Goal: Task Accomplishment & Management: Complete application form

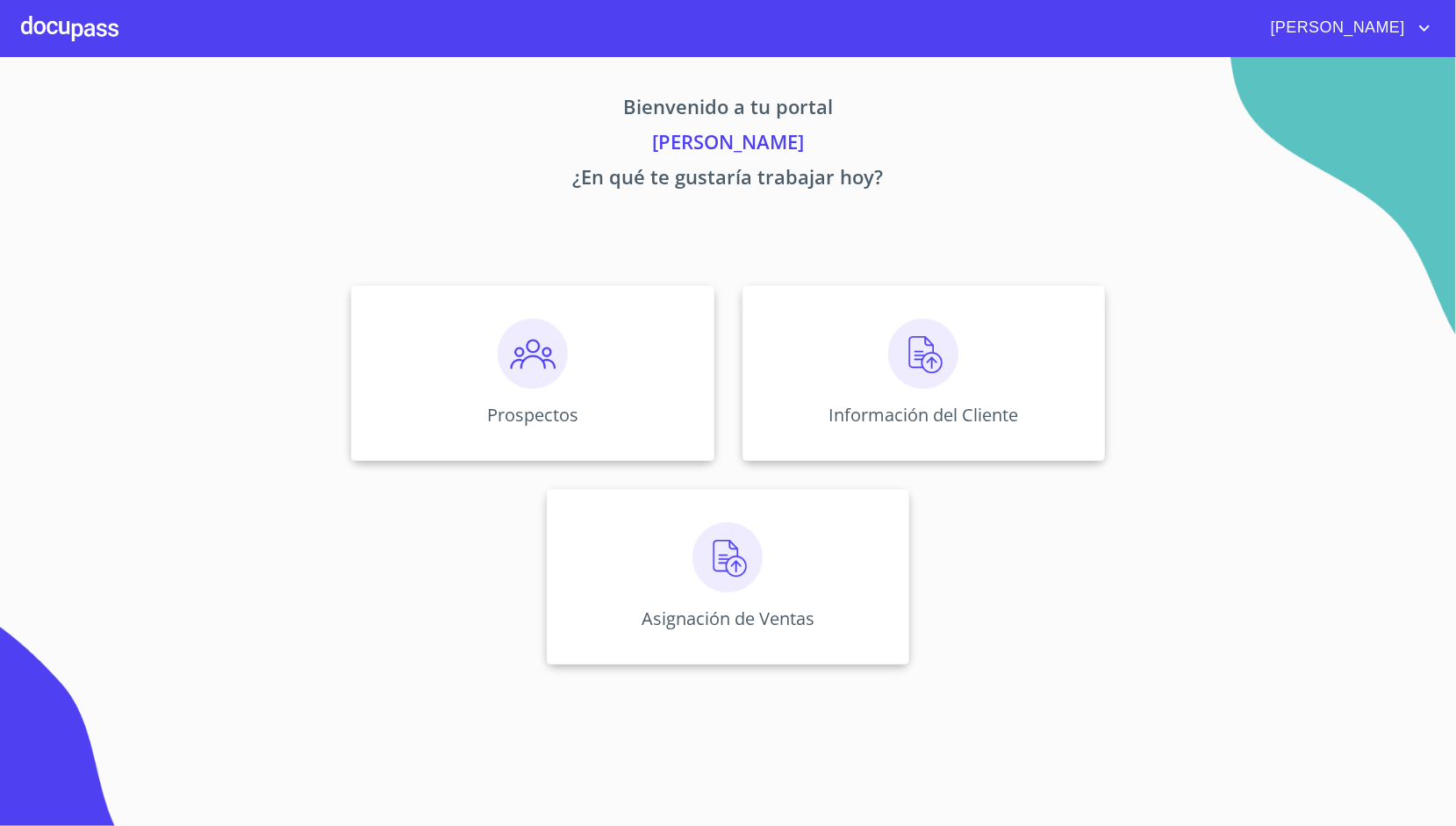
click at [842, 368] on div "Información del Cliente" at bounding box center [924, 373] width 362 height 176
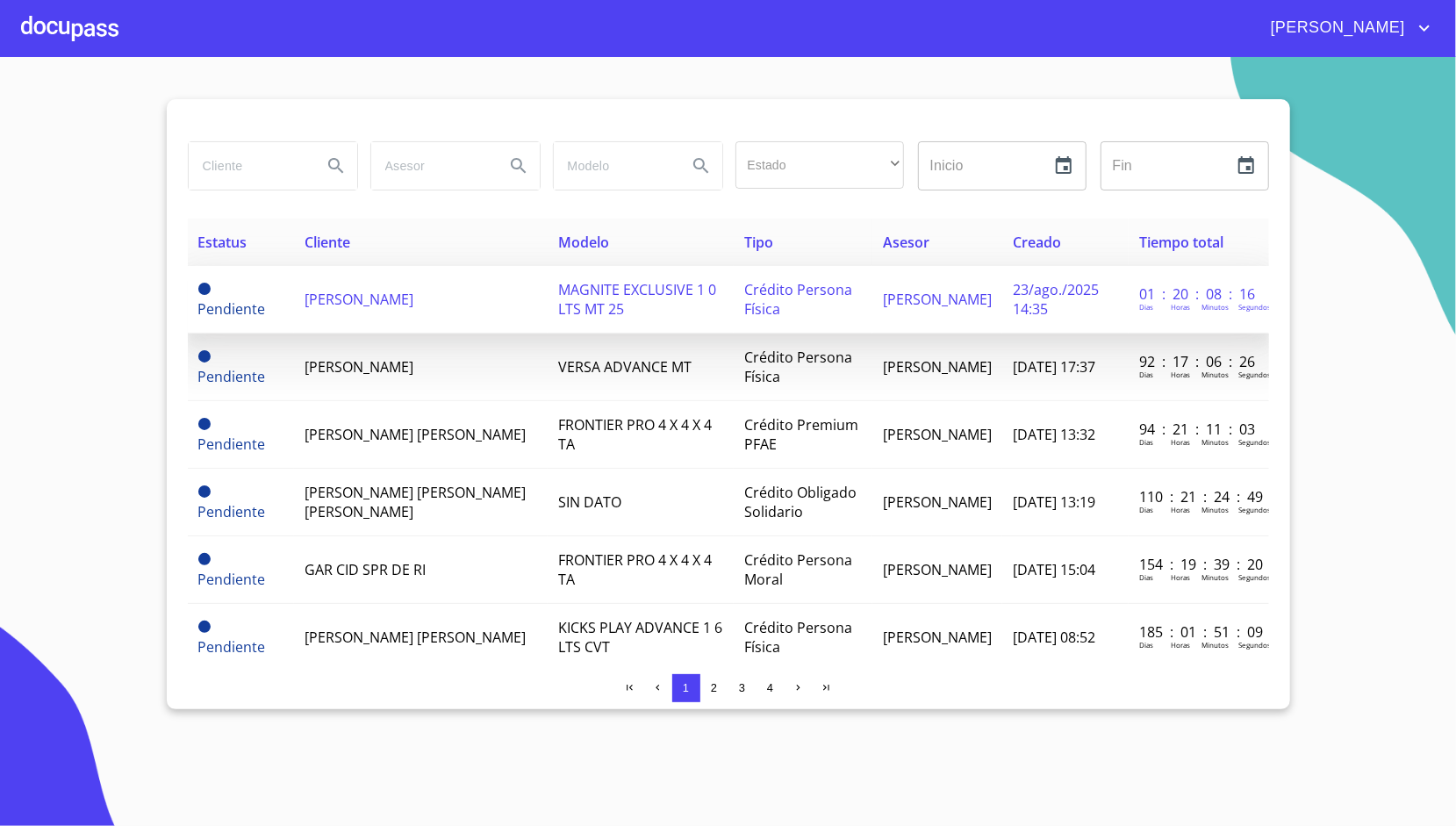
click at [442, 311] on td "[PERSON_NAME]" at bounding box center [421, 299] width 253 height 67
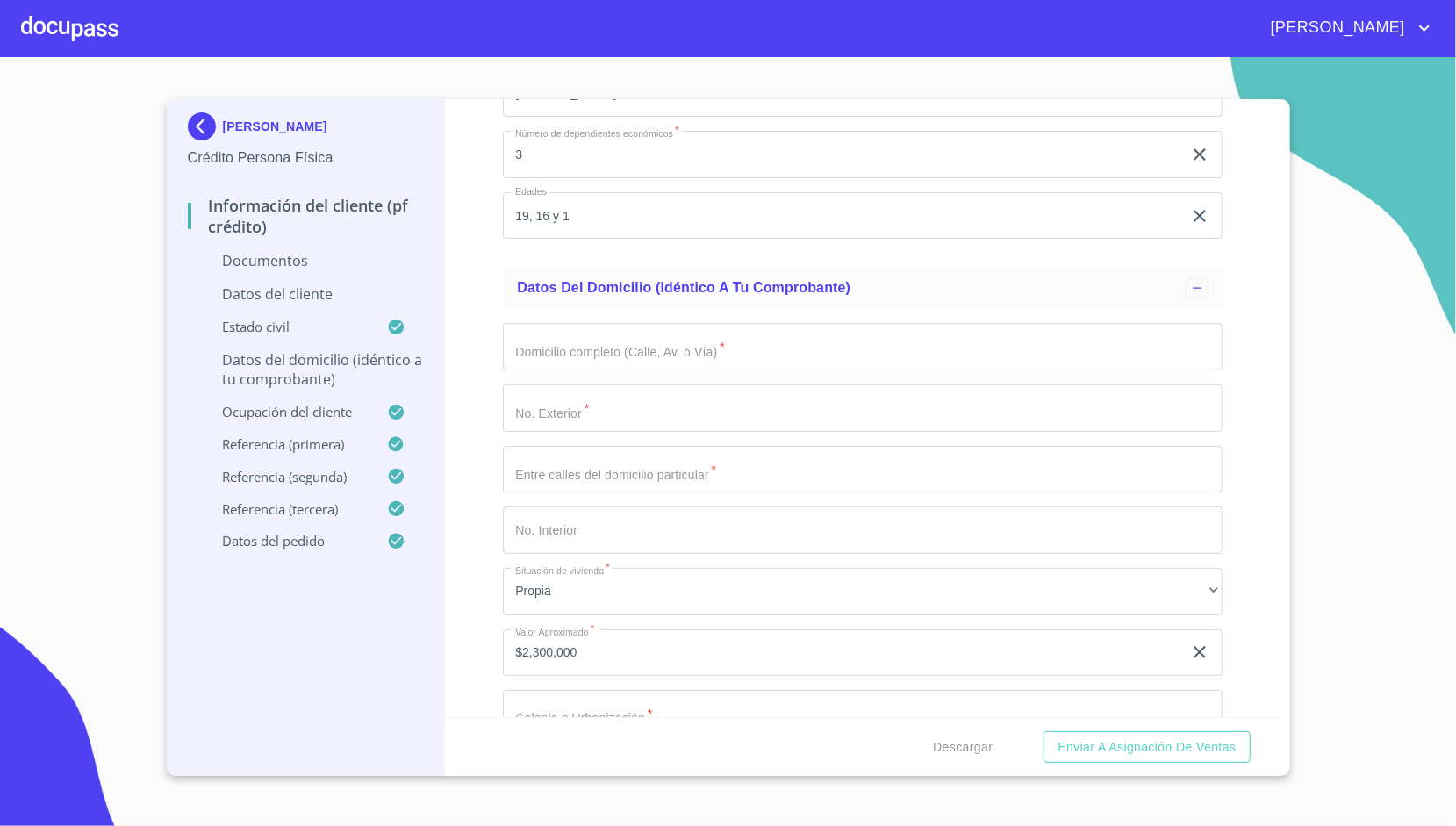
scroll to position [3347, 0]
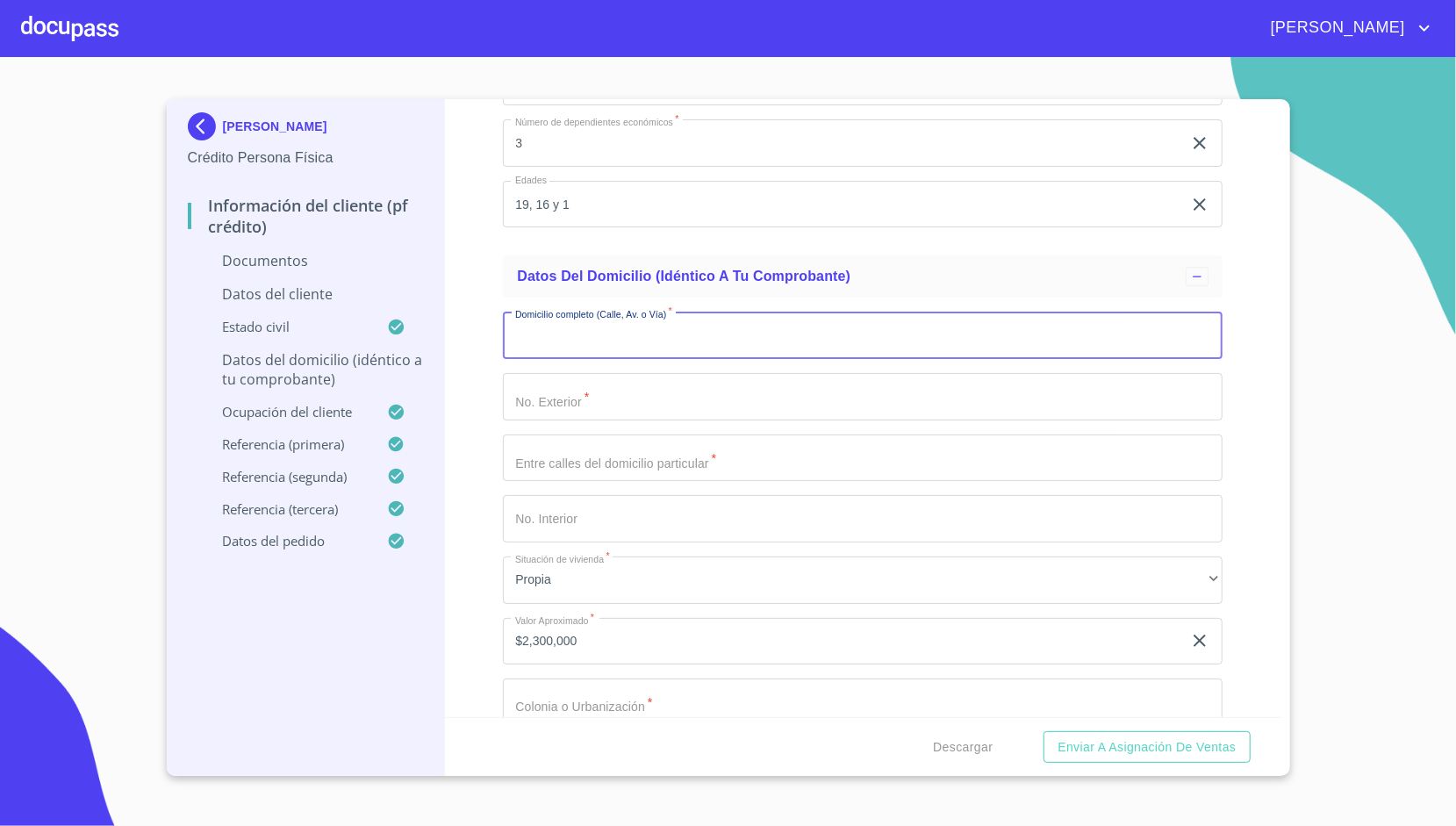
click at [542, 322] on input "Documento de identificación.   *" at bounding box center [863, 334] width 720 height 47
type input "QUIMICOS"
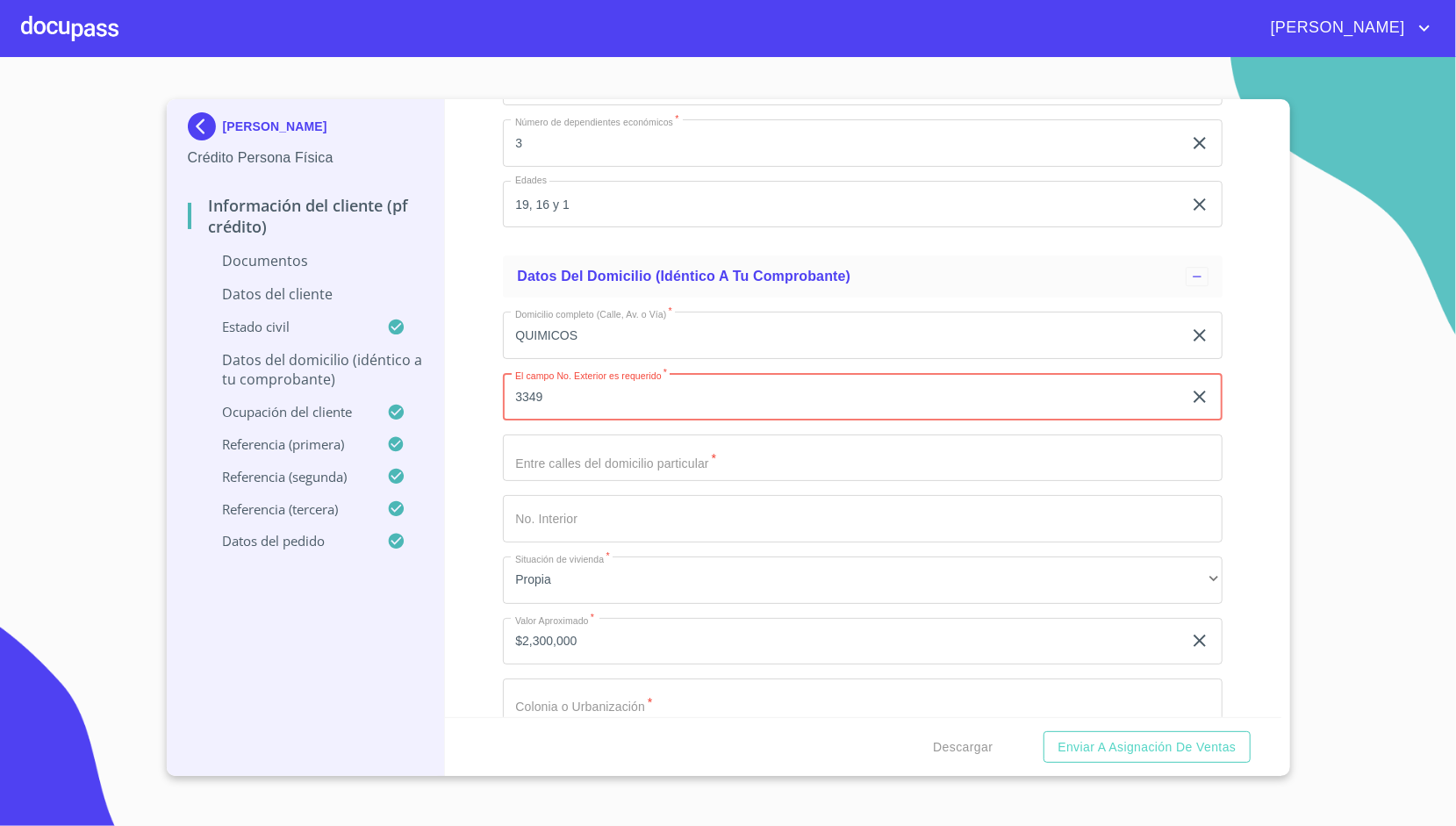
type input "3349"
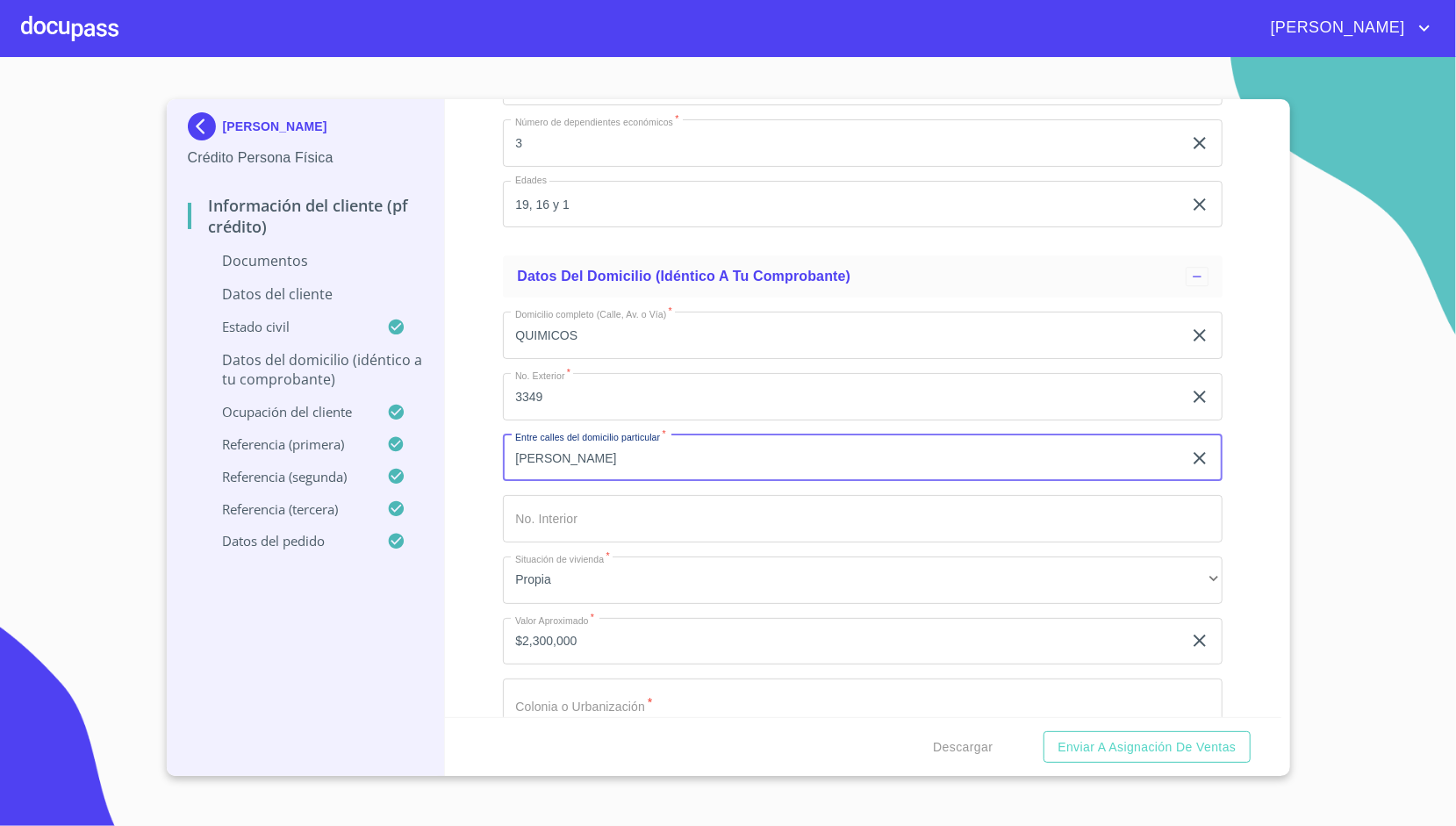
type input "[PERSON_NAME]"
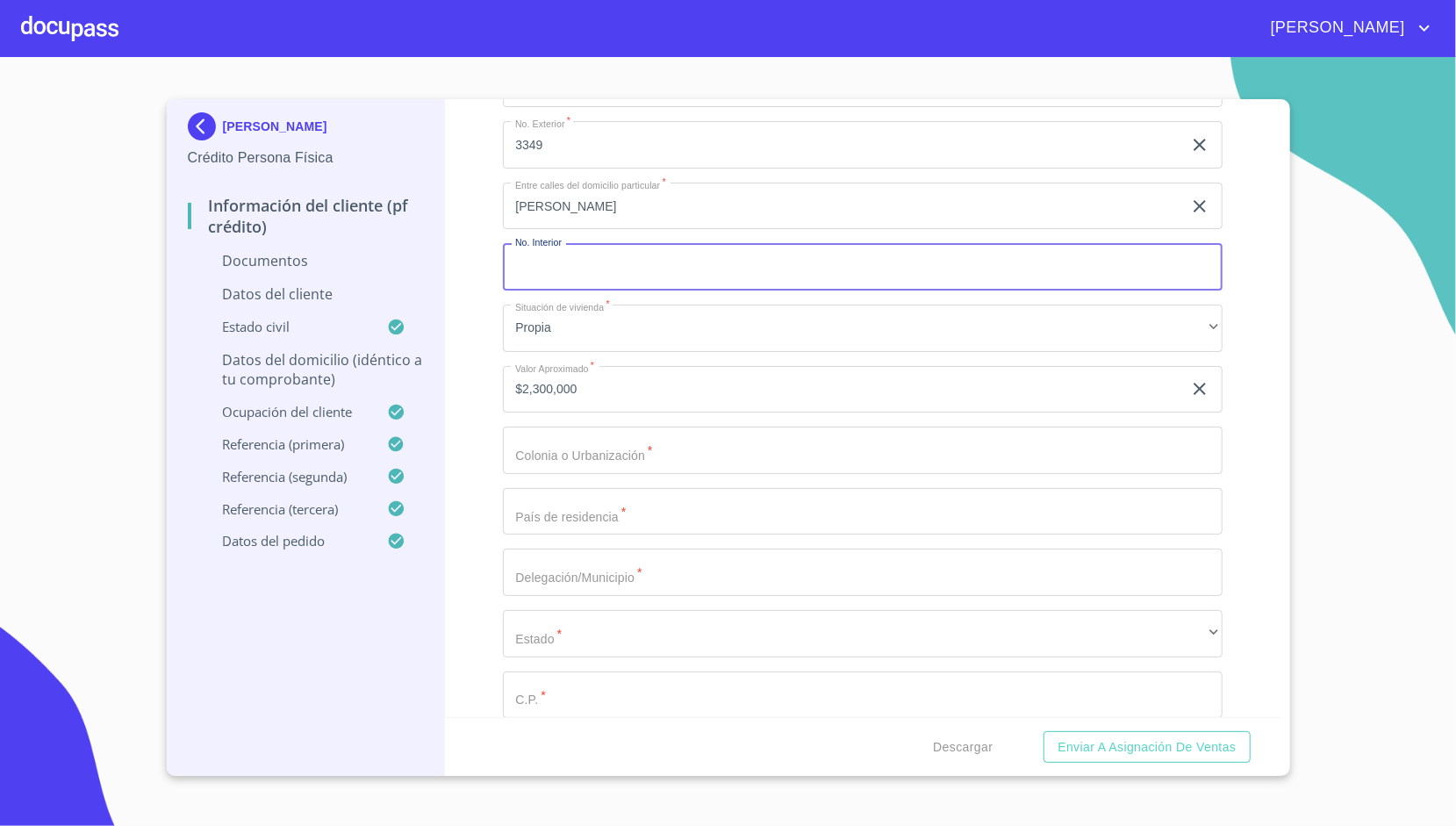
scroll to position [3600, 0]
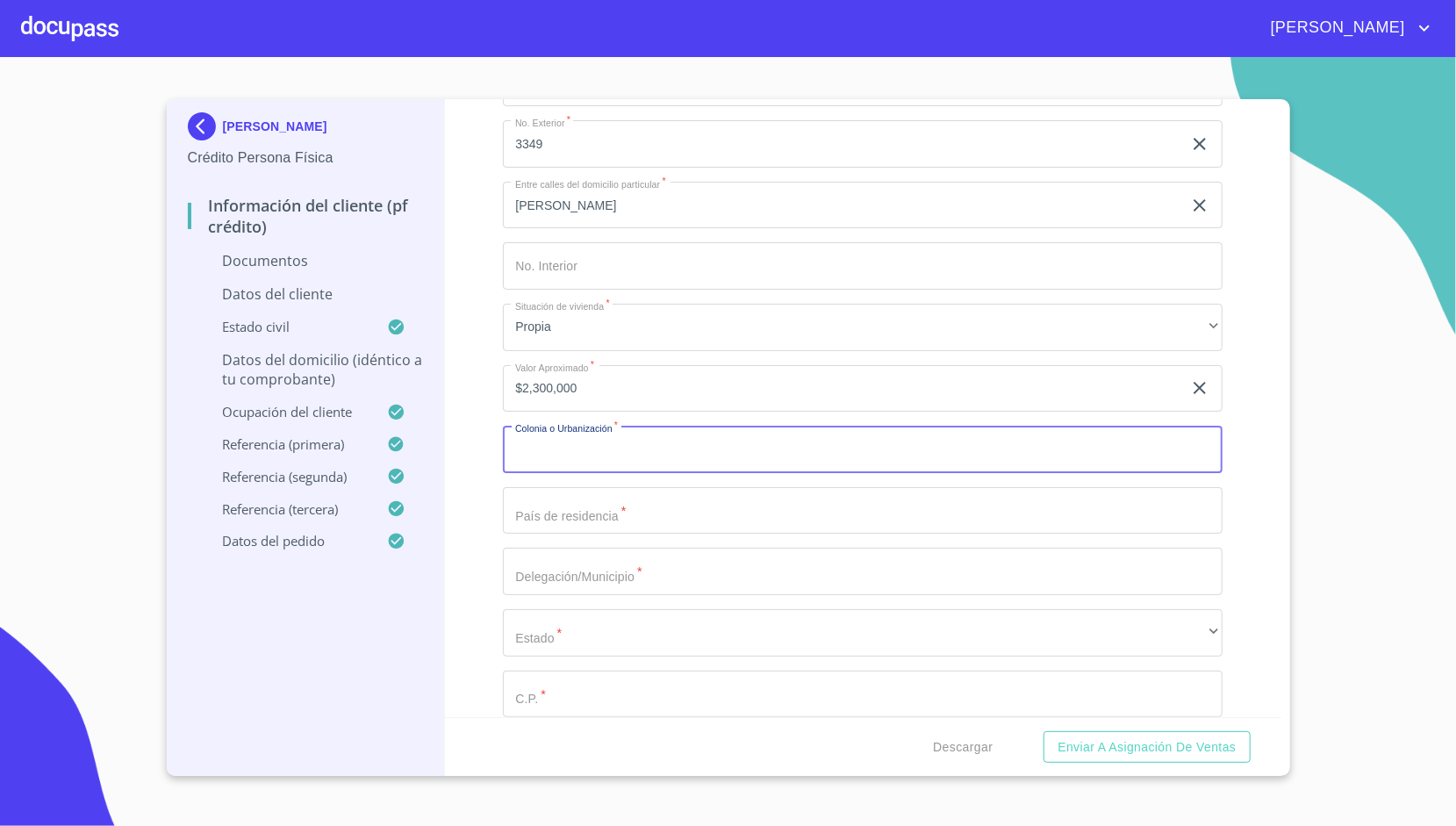
click at [548, 455] on input "Documento de identificación.   *" at bounding box center [863, 449] width 720 height 47
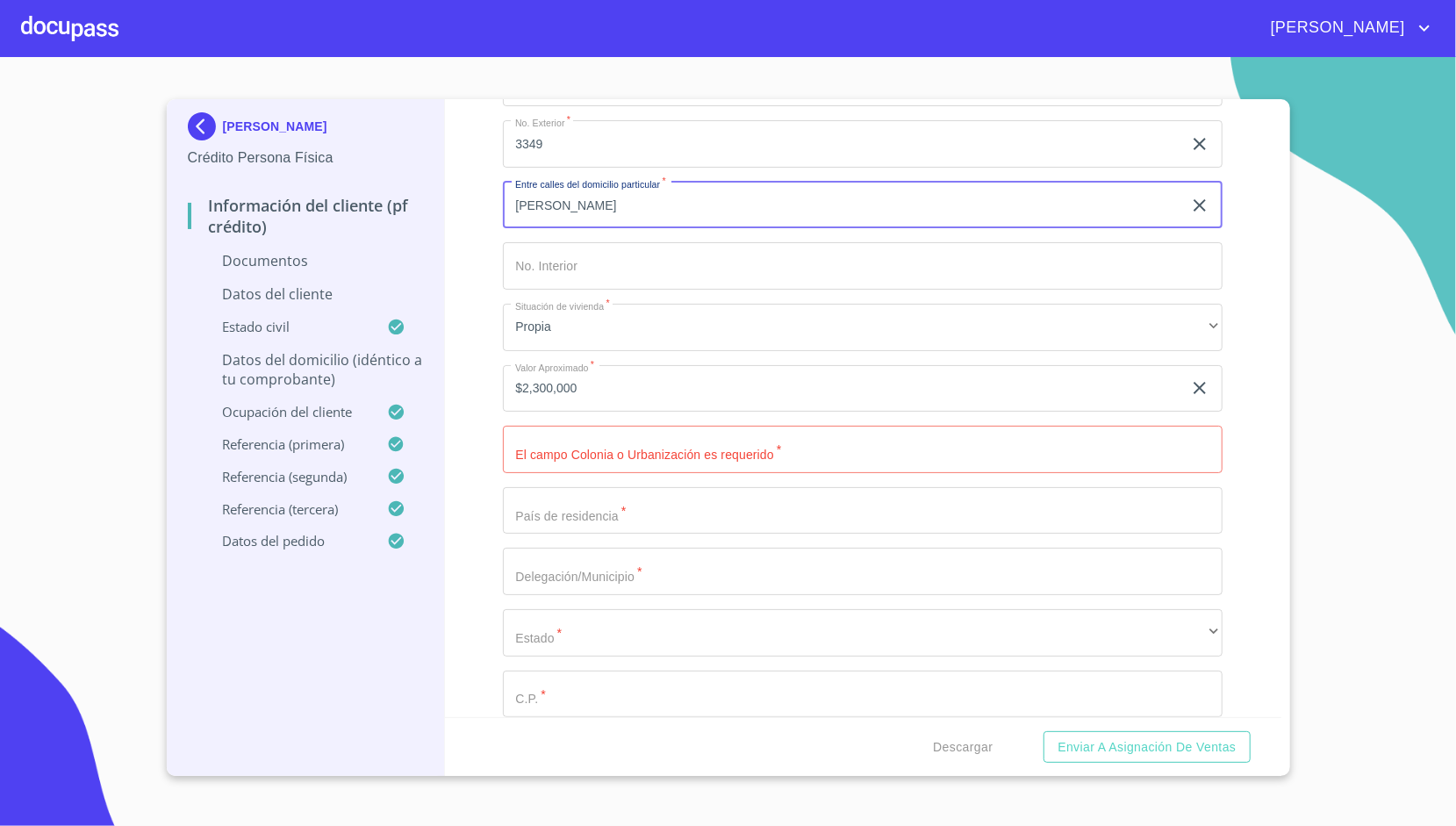
drag, startPoint x: 629, startPoint y: 203, endPoint x: 484, endPoint y: 205, distance: 145.0
click at [484, 205] on div "Información del cliente (PF crédito) Documentos Documento de identificación.   …" at bounding box center [863, 407] width 837 height 617
click at [529, 443] on input "Documento de identificación.   *" at bounding box center [863, 449] width 720 height 47
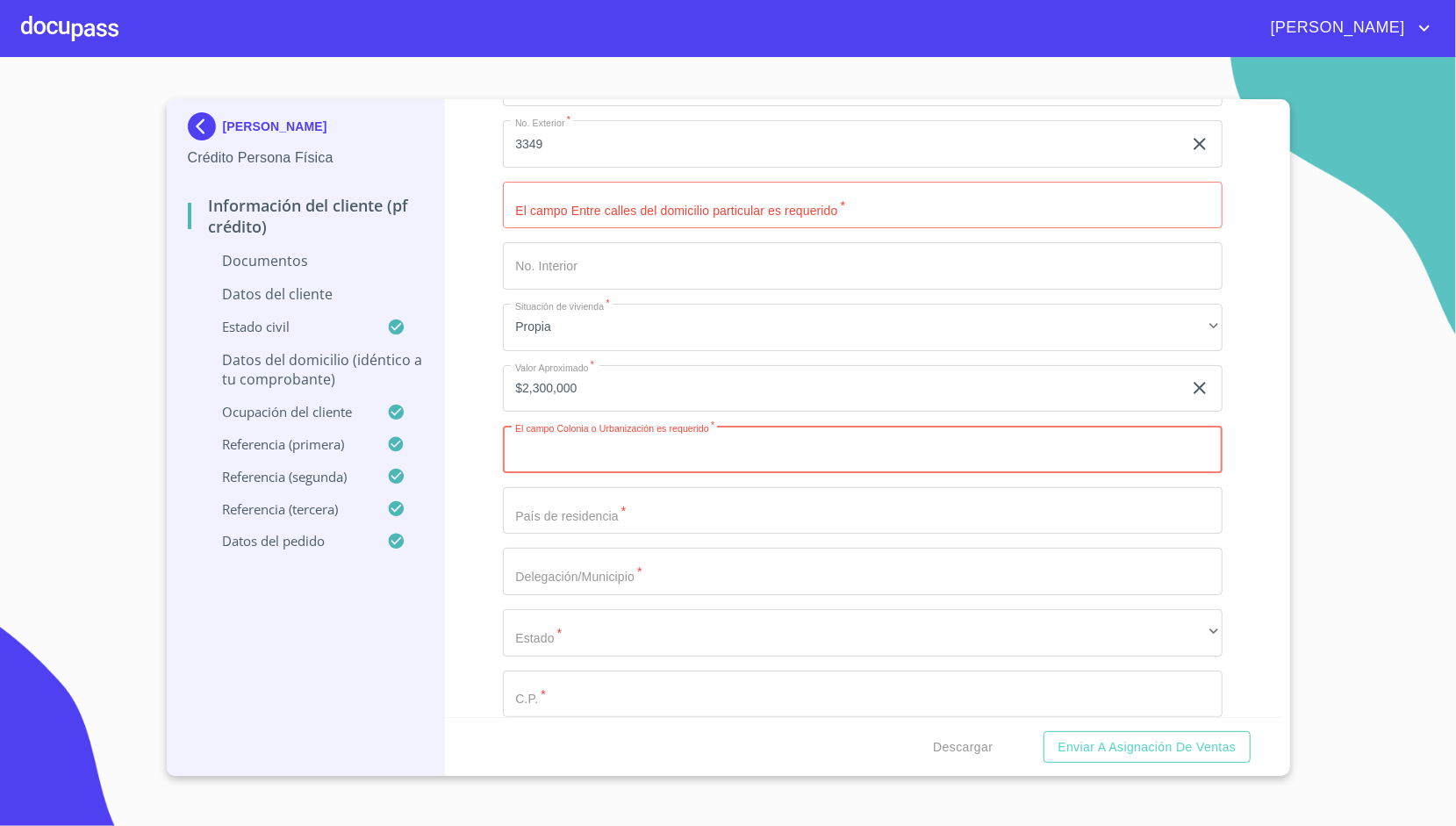
paste input "[PERSON_NAME]"
type input "[PERSON_NAME]"
click at [496, 412] on div "Información del cliente (PF crédito) Documentos Documento de identificación.   …" at bounding box center [863, 407] width 837 height 617
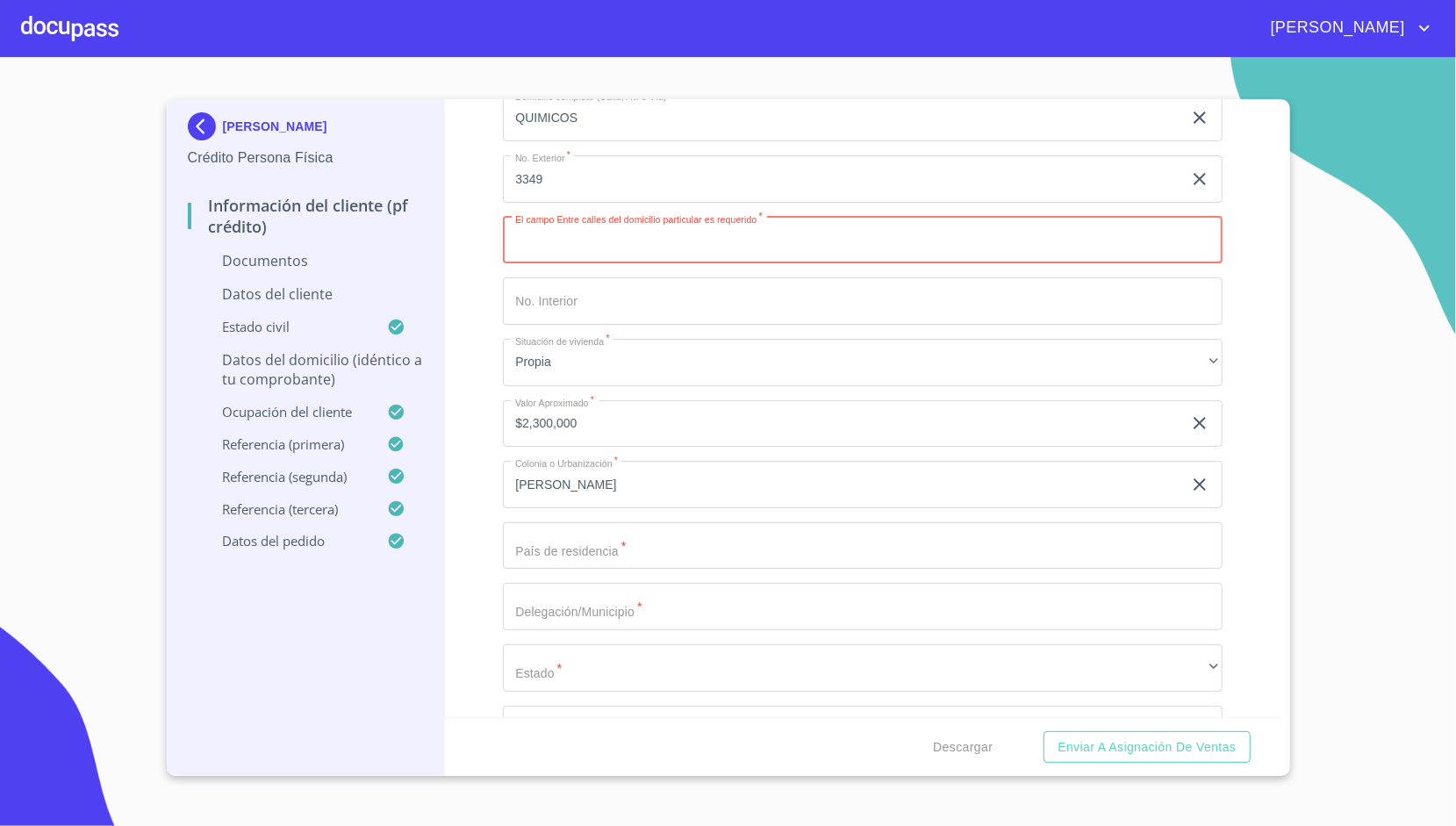
click at [612, 229] on input "Documento de identificación.   *" at bounding box center [863, 240] width 720 height 47
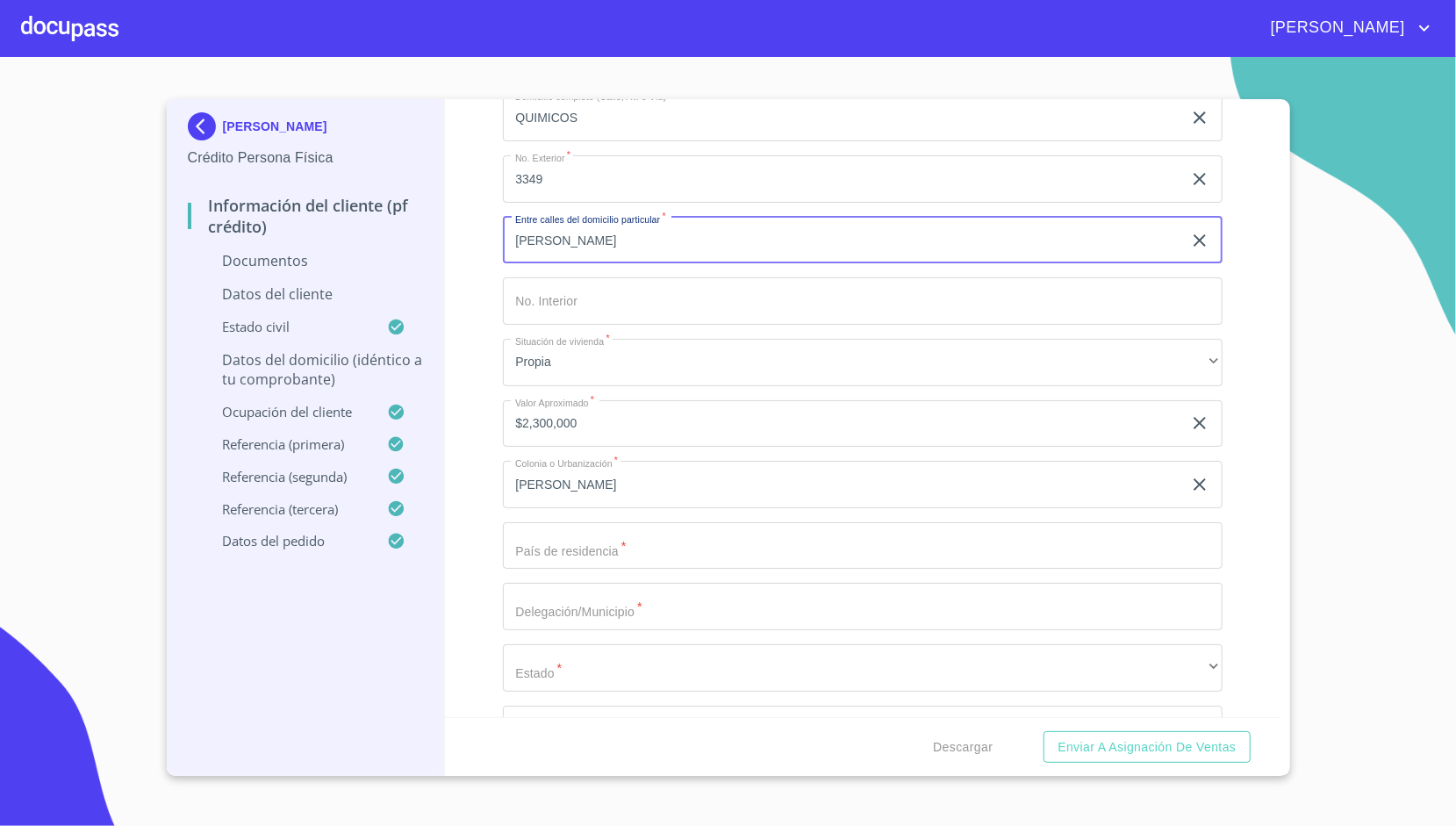
type input "[PERSON_NAME]"
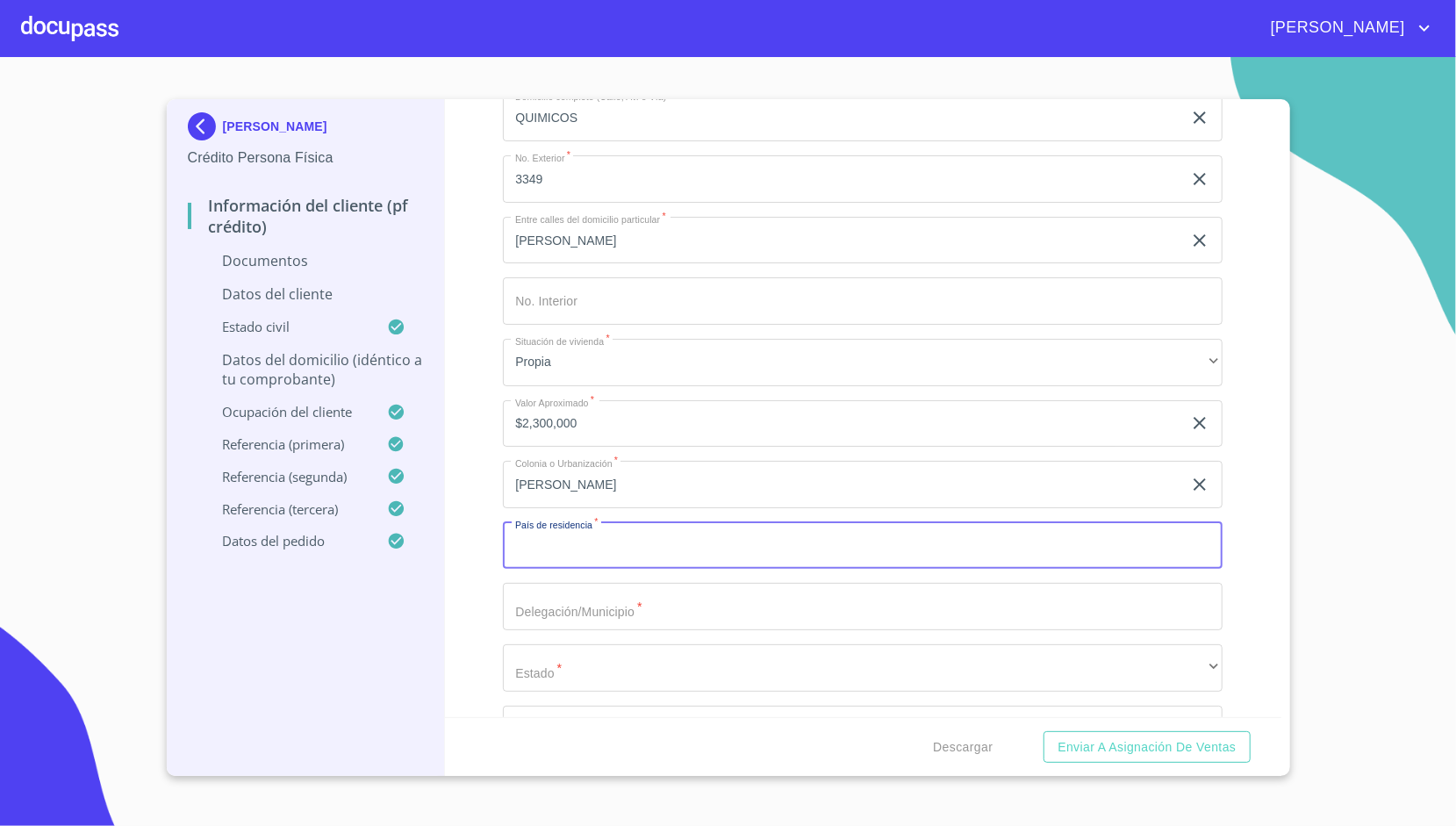
click at [556, 522] on input "Documento de identificación.   *" at bounding box center [863, 545] width 720 height 47
type input "[GEOGRAPHIC_DATA]"
click at [533, 600] on input "Documento de identificación.   *" at bounding box center [863, 605] width 720 height 47
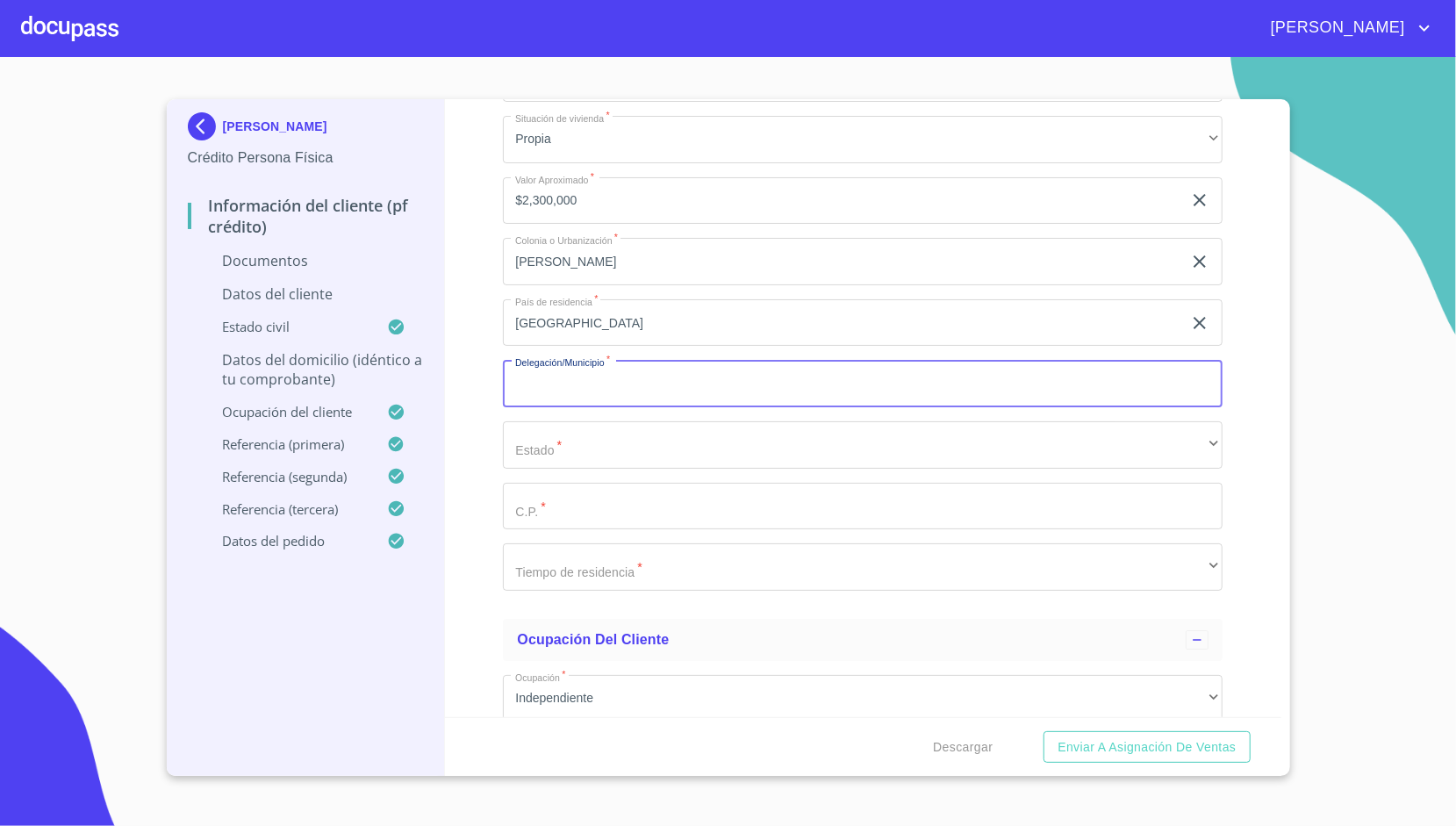
scroll to position [3797, 0]
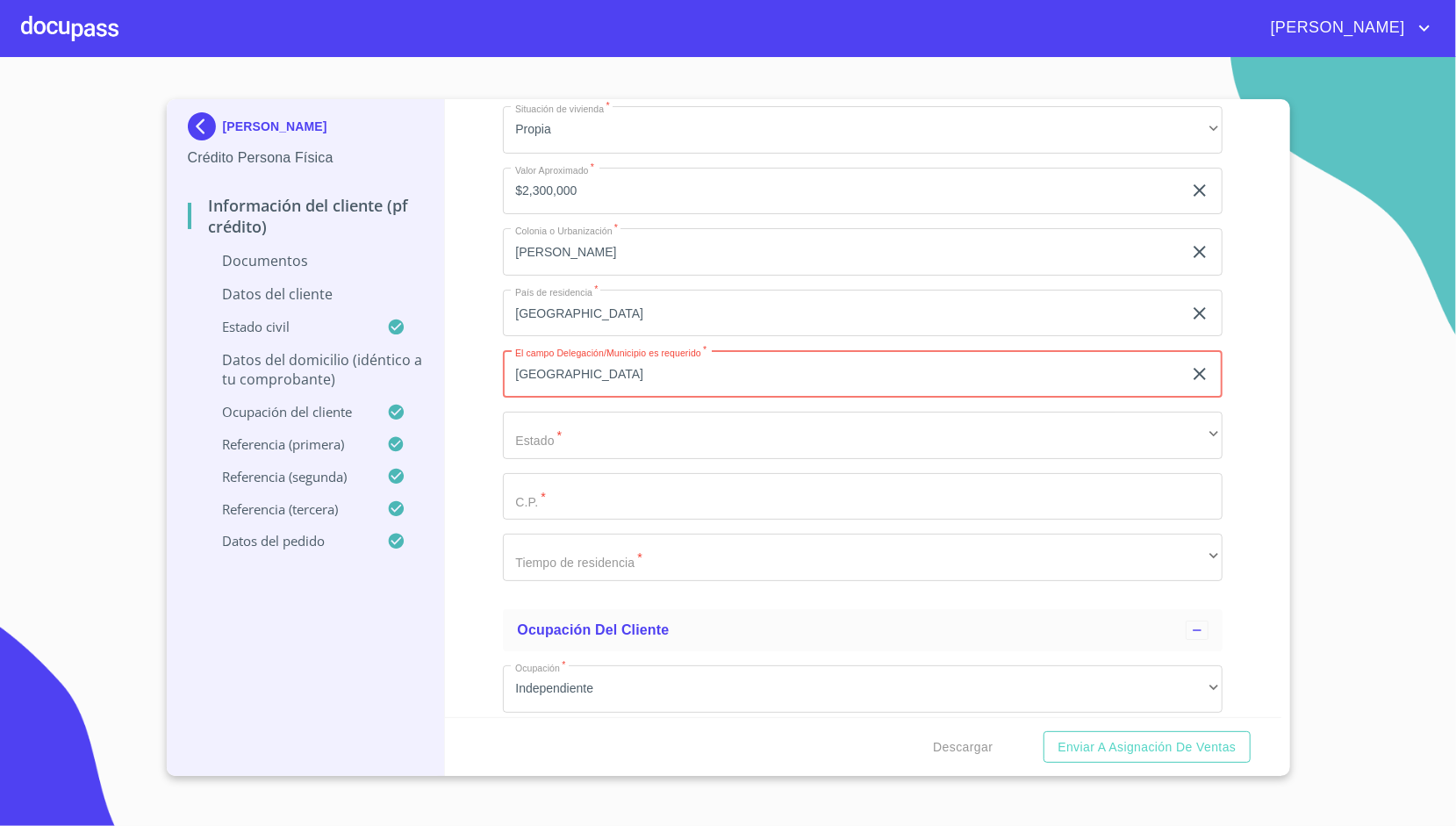
type input "[GEOGRAPHIC_DATA]"
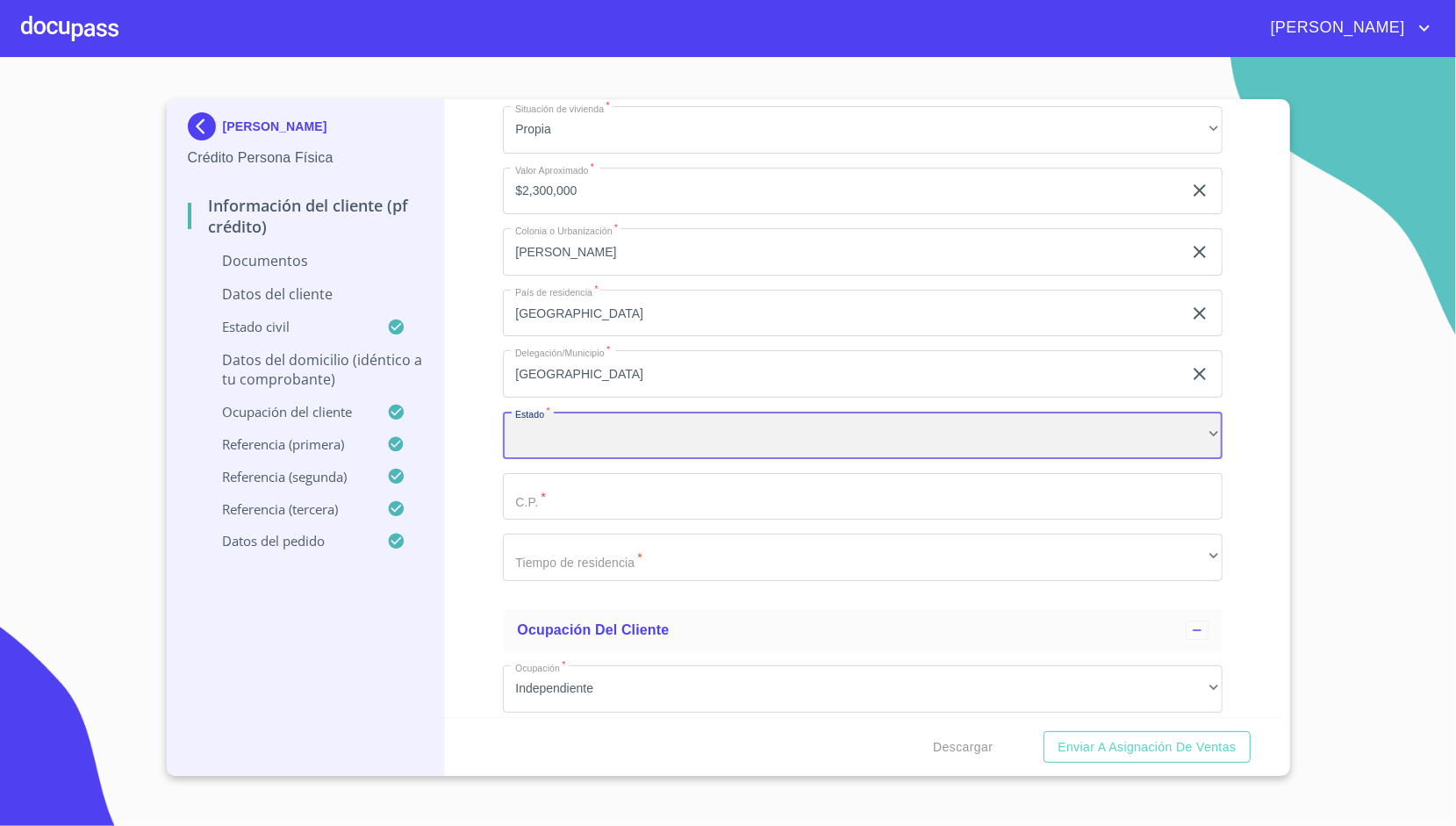
click at [632, 441] on div "​" at bounding box center [863, 434] width 720 height 47
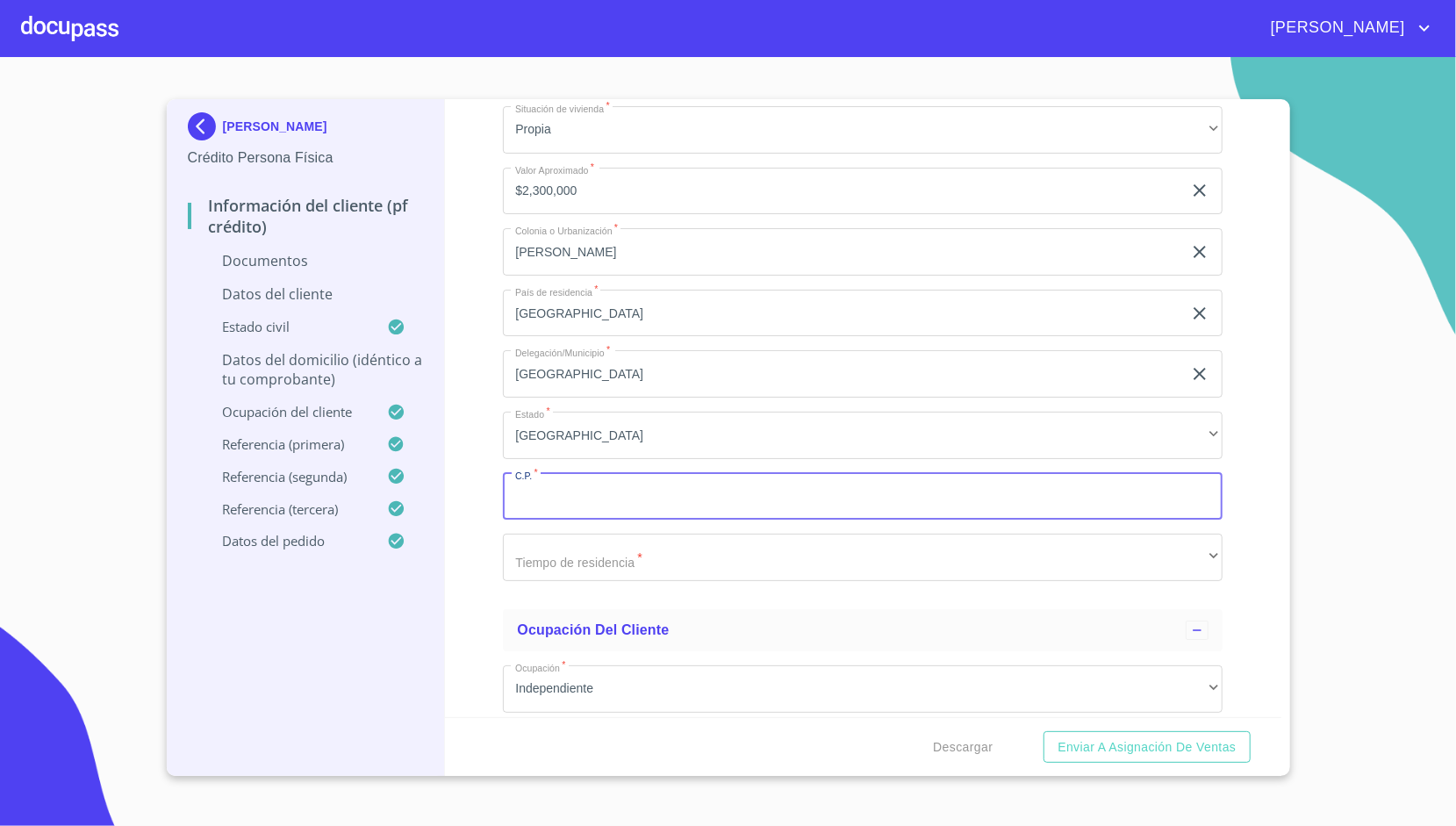
click at [606, 488] on input "Documento de identificación.   *" at bounding box center [863, 496] width 720 height 47
type input "44790"
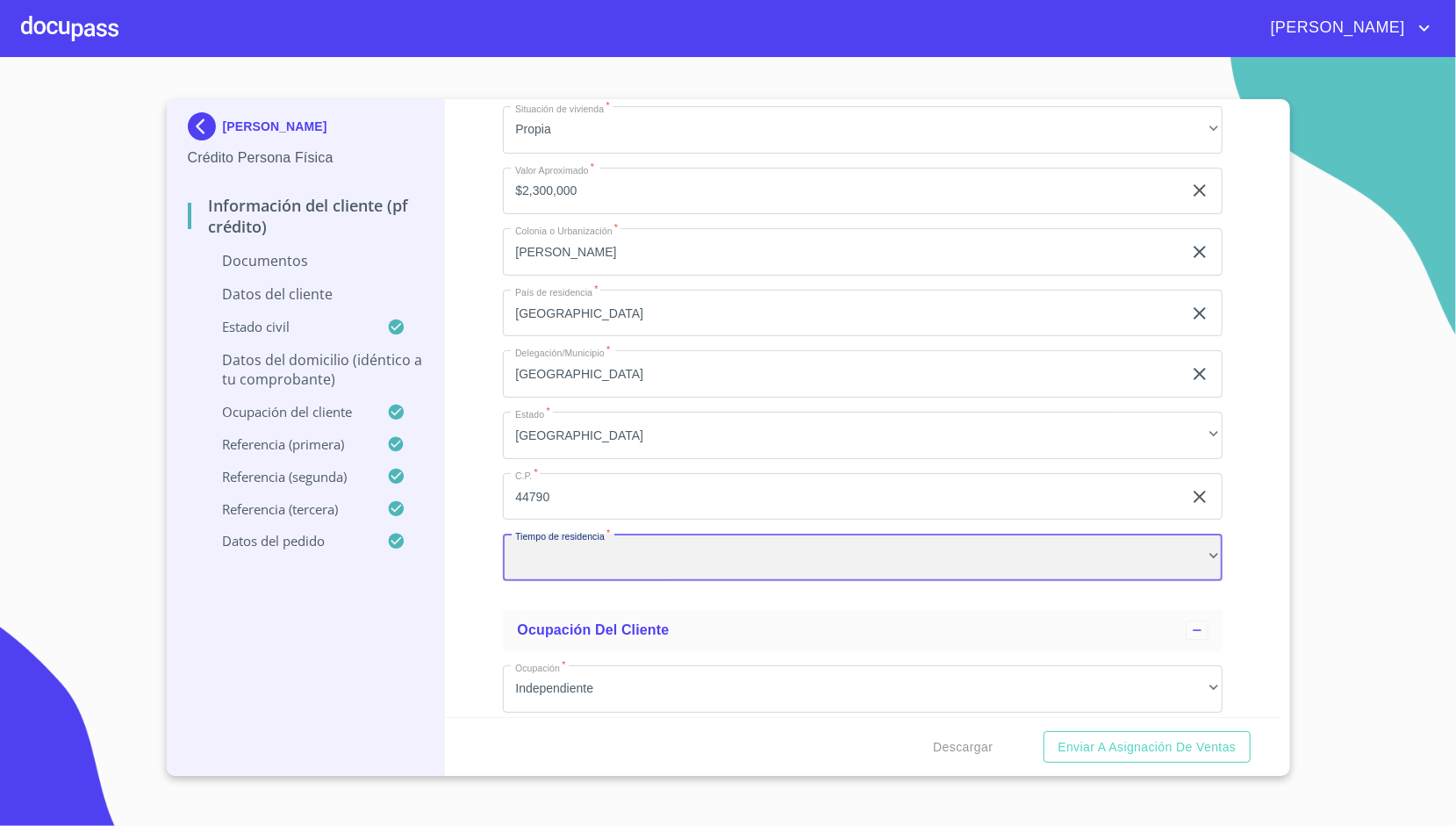
click at [602, 565] on div "​" at bounding box center [863, 556] width 720 height 47
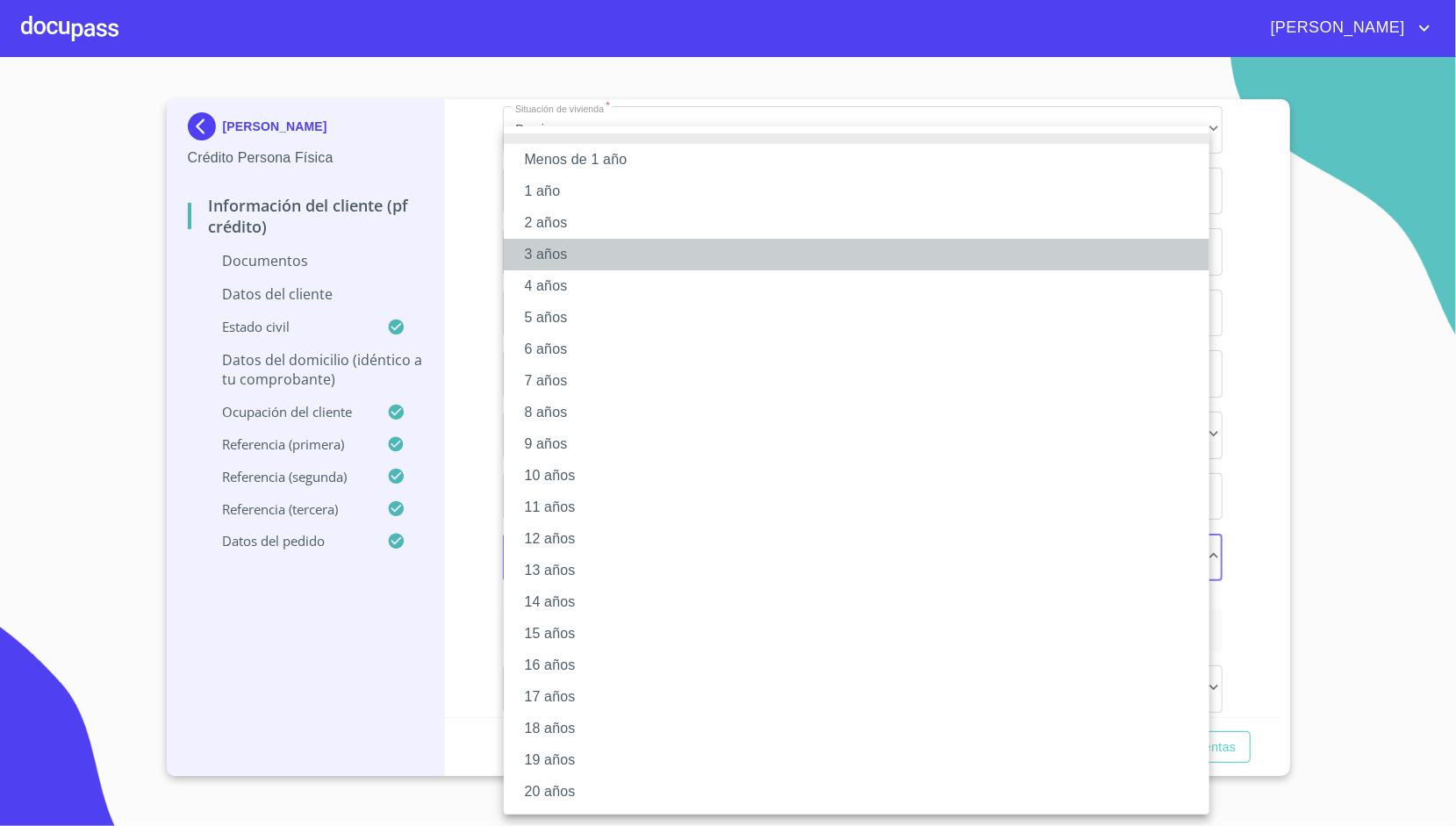
click at [574, 268] on li "3 años" at bounding box center [856, 254] width 705 height 31
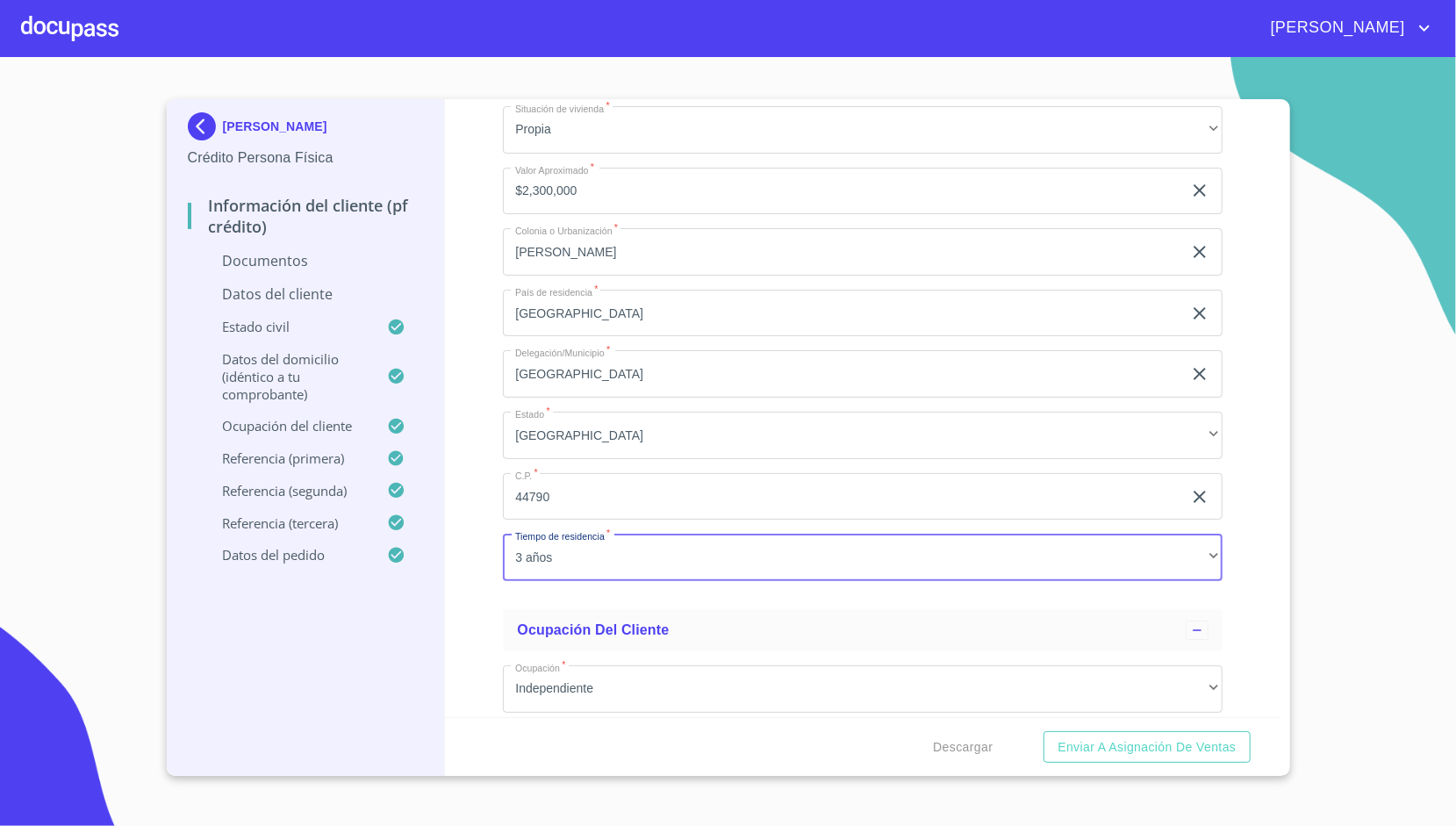
click at [494, 363] on div "Información del cliente (PF crédito) Documentos Documento de identificación.   …" at bounding box center [863, 407] width 837 height 617
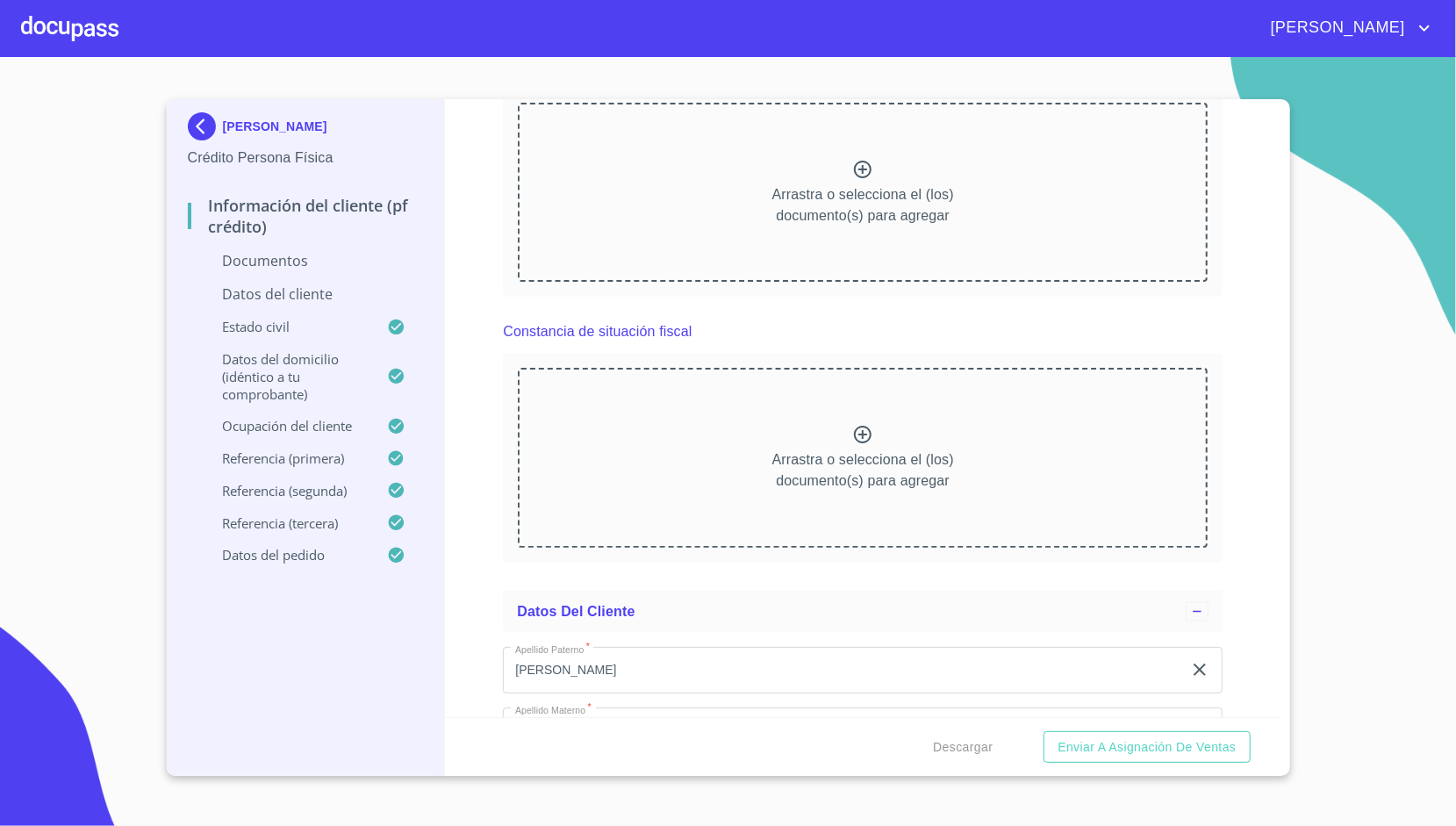
scroll to position [1655, 0]
